Goal: Task Accomplishment & Management: Complete application form

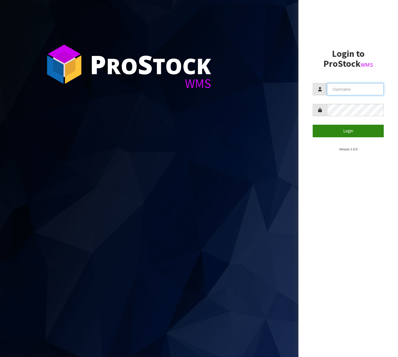
type input "[EMAIL_ADDRESS][DOMAIN_NAME]"
click at [341, 135] on button "Login" at bounding box center [347, 131] width 71 height 12
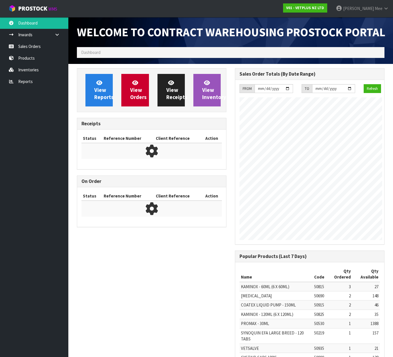
scroll to position [329, 158]
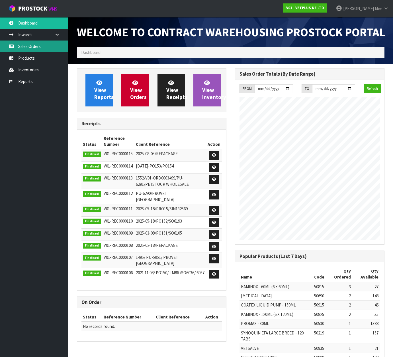
click at [13, 41] on link "Sales Orders" at bounding box center [34, 46] width 68 height 12
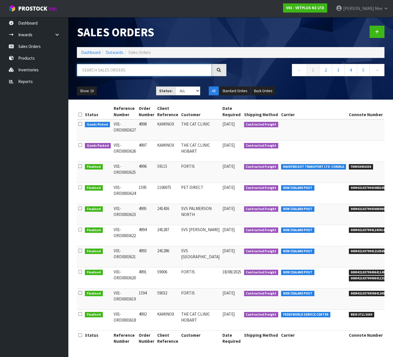
click at [113, 72] on input "text" at bounding box center [144, 70] width 135 height 12
type input "4975"
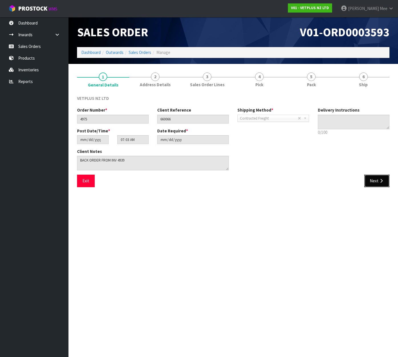
click at [380, 183] on button "Next" at bounding box center [376, 180] width 25 height 12
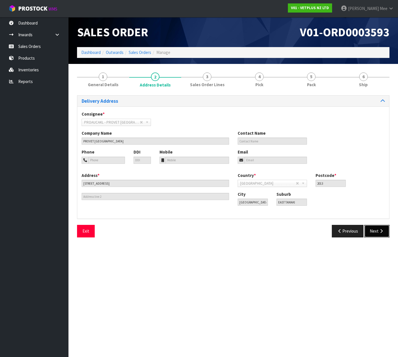
click at [374, 229] on button "Next" at bounding box center [376, 231] width 25 height 12
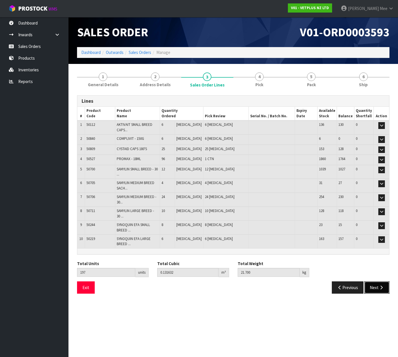
click at [383, 283] on button "Next" at bounding box center [376, 287] width 25 height 12
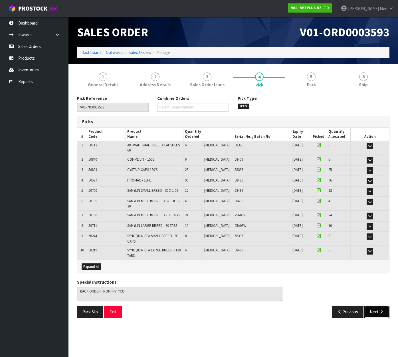
click at [381, 309] on icon "button" at bounding box center [380, 311] width 5 height 4
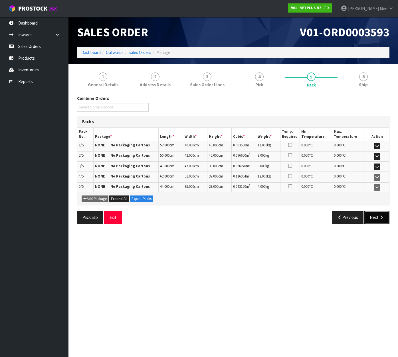
click at [375, 215] on button "Next" at bounding box center [376, 217] width 25 height 12
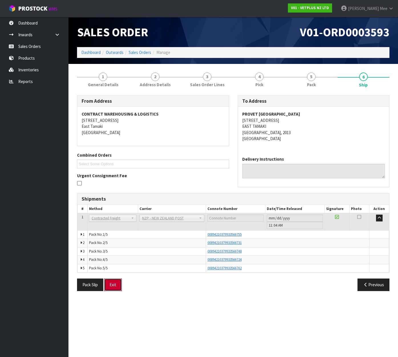
click at [119, 286] on button "Exit" at bounding box center [113, 284] width 18 height 12
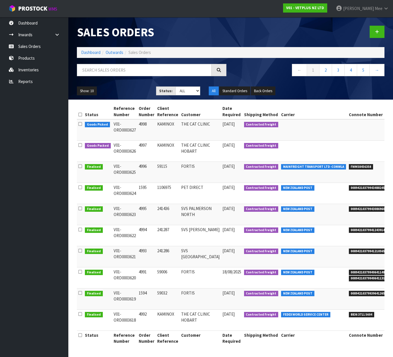
click at [99, 80] on div at bounding box center [152, 72] width 158 height 17
drag, startPoint x: 111, startPoint y: 73, endPoint x: 244, endPoint y: 60, distance: 133.2
click at [112, 74] on input "text" at bounding box center [144, 70] width 135 height 12
type input "660066"
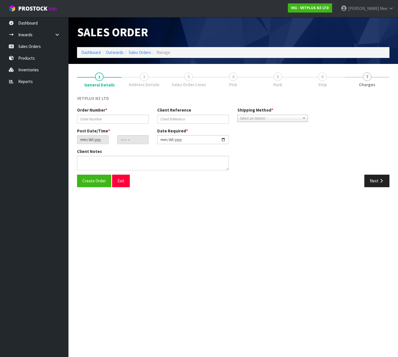
type input "4975"
type input "660066"
type input "[DATE]"
type input "07:03:00.000"
type input "[DATE]"
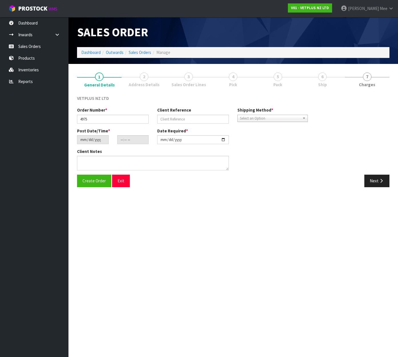
type textarea "BACK ORDER FROM INV 4939"
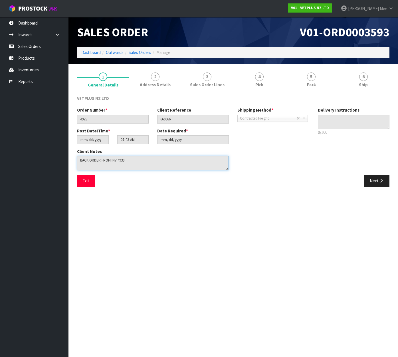
drag, startPoint x: 129, startPoint y: 160, endPoint x: 133, endPoint y: 160, distance: 3.1
click at [130, 160] on textarea at bounding box center [153, 163] width 152 height 15
click at [376, 186] on button "Next" at bounding box center [376, 180] width 25 height 12
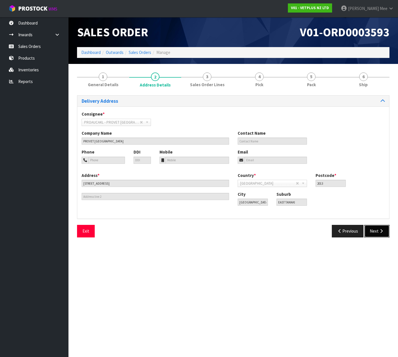
click at [376, 231] on button "Next" at bounding box center [376, 231] width 25 height 12
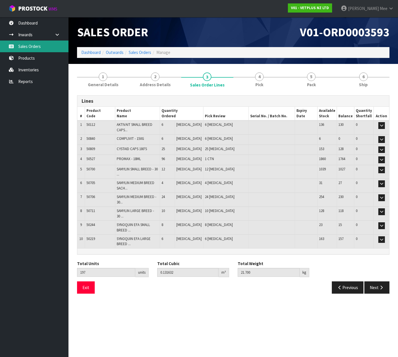
click at [44, 44] on link "Sales Orders" at bounding box center [34, 46] width 68 height 12
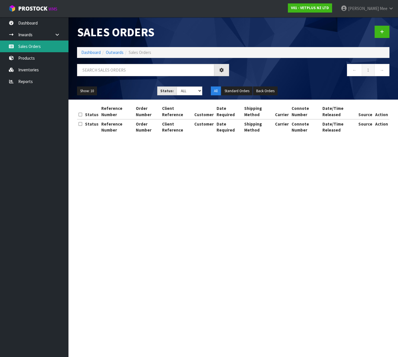
click at [121, 72] on input "text" at bounding box center [145, 70] width 137 height 12
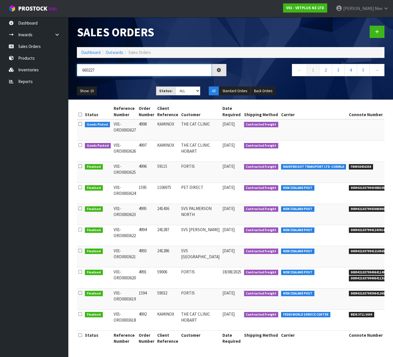
type input "660227"
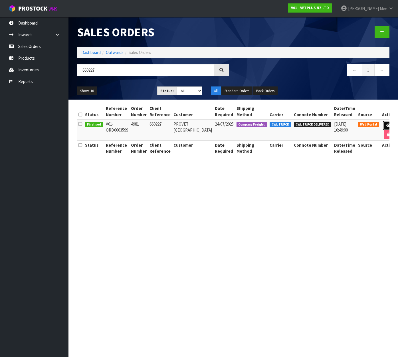
click at [383, 123] on link at bounding box center [388, 125] width 11 height 9
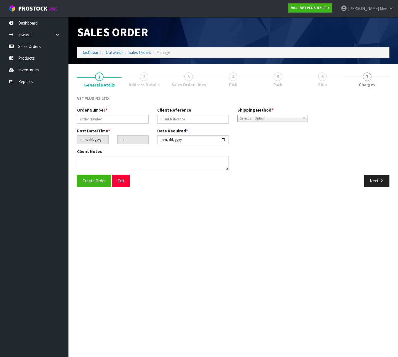
type input "4981"
type input "660227"
type input "[DATE]"
type input "11:54:00.000"
type input "[DATE]"
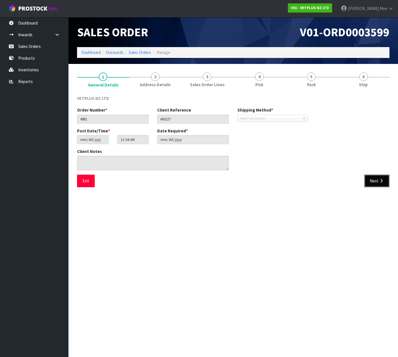
click at [369, 182] on button "Next" at bounding box center [376, 180] width 25 height 12
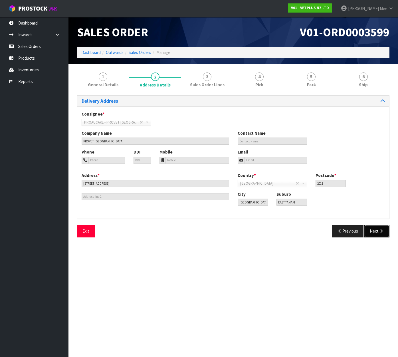
click at [373, 235] on button "Next" at bounding box center [376, 231] width 25 height 12
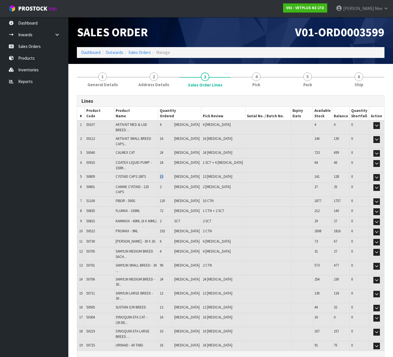
drag, startPoint x: 168, startPoint y: 176, endPoint x: 180, endPoint y: 175, distance: 11.4
click at [173, 175] on td "13" at bounding box center [165, 177] width 15 height 10
